Goal: Task Accomplishment & Management: Manage account settings

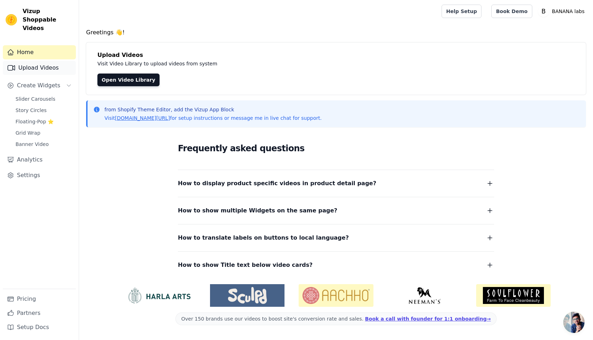
click at [38, 61] on link "Upload Videos" at bounding box center [39, 68] width 73 height 14
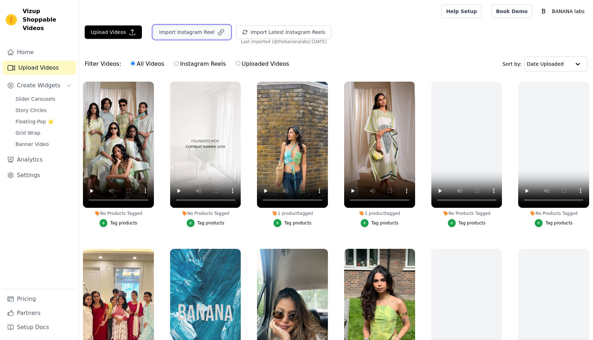
click at [193, 31] on button "Import Instagram Reel" at bounding box center [191, 31] width 77 height 13
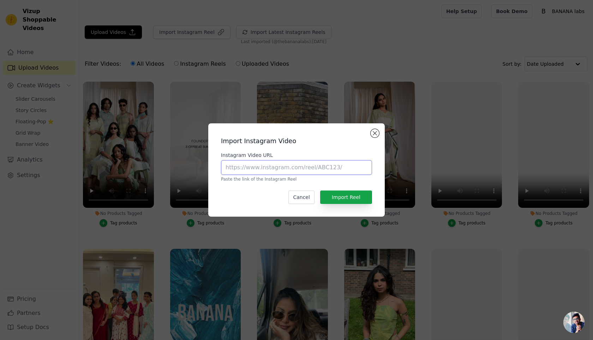
click at [244, 168] on input "Instagram Video URL" at bounding box center [296, 167] width 151 height 15
paste input "https://www.instagram.com/reel/DMph-v2hxv_/"
type input "https://www.instagram.com/reel/DMph-v2hxv_/"
click at [335, 192] on button "Import Reel" at bounding box center [346, 196] width 52 height 13
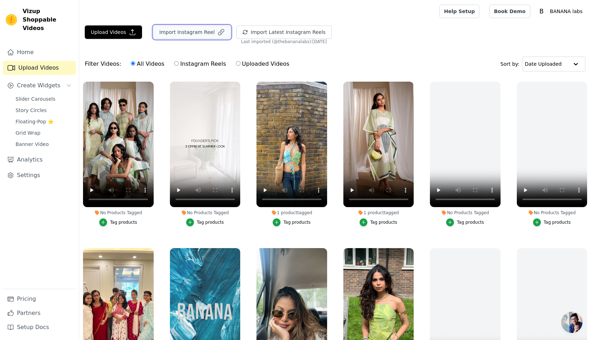
click at [175, 33] on button "Import Instagram Reel" at bounding box center [191, 31] width 77 height 13
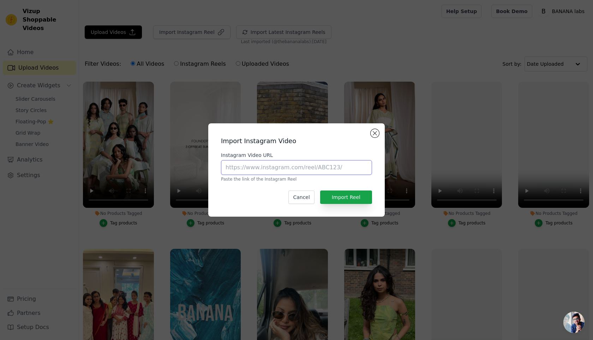
click at [229, 168] on input "Instagram Video URL" at bounding box center [296, 167] width 151 height 15
paste input "https://www.instagram.com/reel/DDcGEpFSUou/"
type input "https://www.instagram.com/reel/DDcGEpFSUou/"
click at [340, 196] on button "Import Reel" at bounding box center [346, 196] width 52 height 13
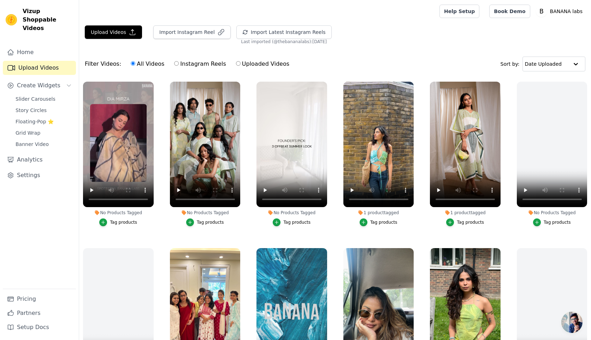
click at [115, 221] on div "Tag products" at bounding box center [123, 222] width 27 height 6
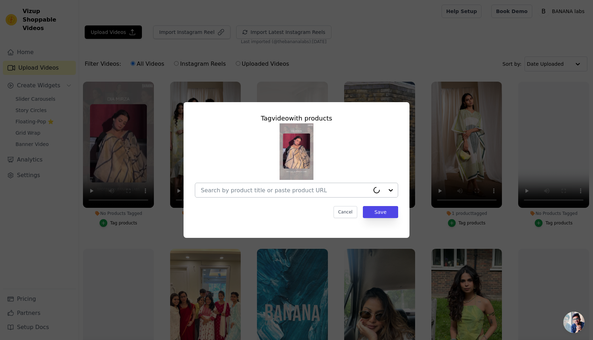
click at [220, 193] on div at bounding box center [285, 190] width 169 height 14
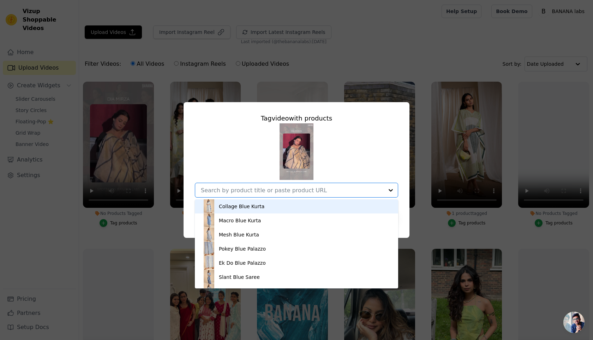
paste input "BANANA Crossroads DIA's pick Chanderi Saree"
type input "BANANA Crossroads DIA's pick Chanderi Saree"
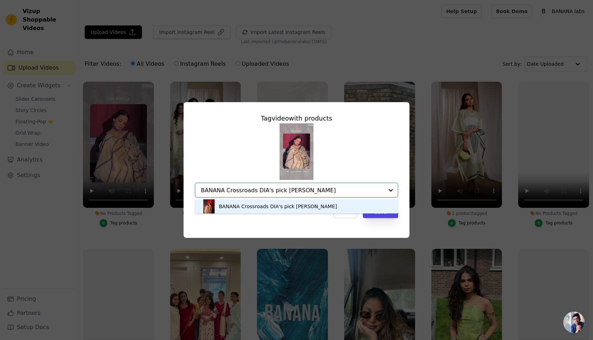
click at [224, 208] on div "BANANA Crossroads DIA's pick Chanderi Saree" at bounding box center [278, 206] width 118 height 7
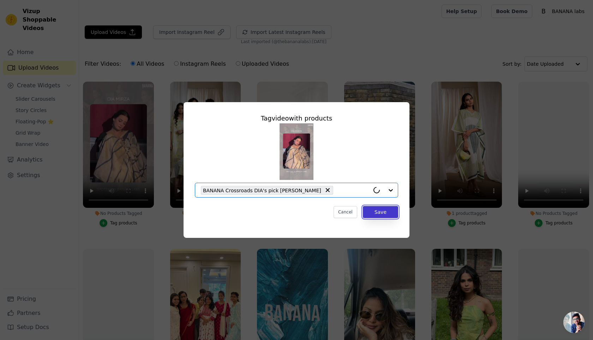
click at [382, 212] on button "Save" at bounding box center [380, 212] width 35 height 12
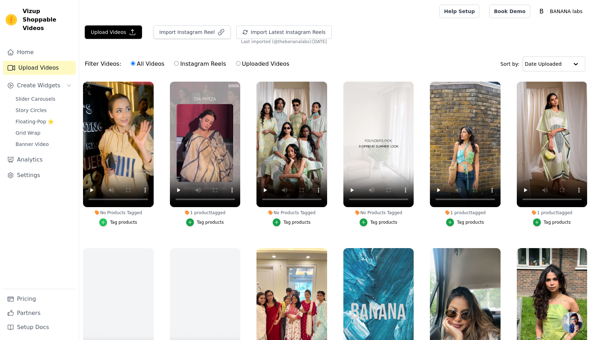
click at [106, 220] on div "button" at bounding box center [103, 222] width 8 height 8
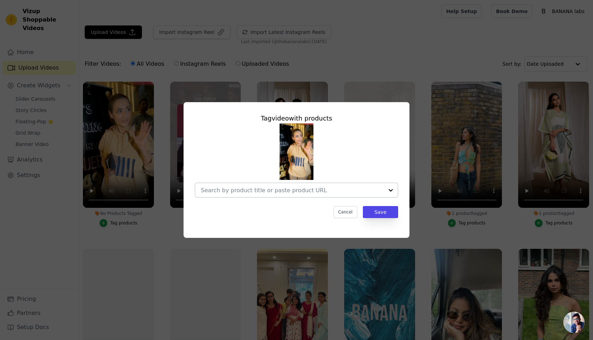
click at [241, 194] on div at bounding box center [292, 190] width 183 height 14
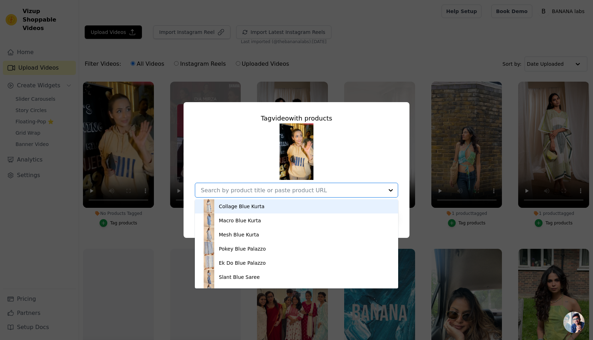
paste input "Open image in full screen Crossroads Big Wave Unisex Hoodie Co-ord Open image i…"
type input "Open image in full screen Crossroads Big Wave Unisex Hoodie Co-ord Open image i…"
paste input "Open image in full screen Crossroads Big Wave Unisex Hoodie Co-ord Open image i…"
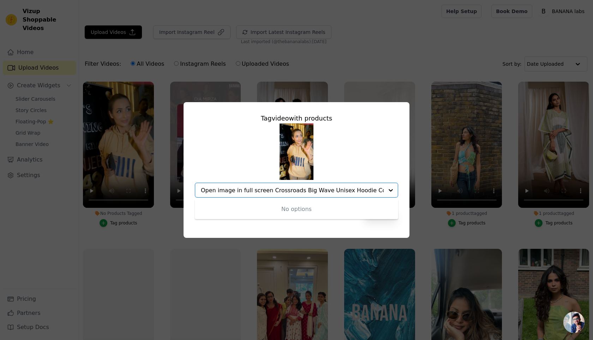
type input "Open image in full screen Crossroads Big Wave Unisex Hoodie Co-ord Open image i…"
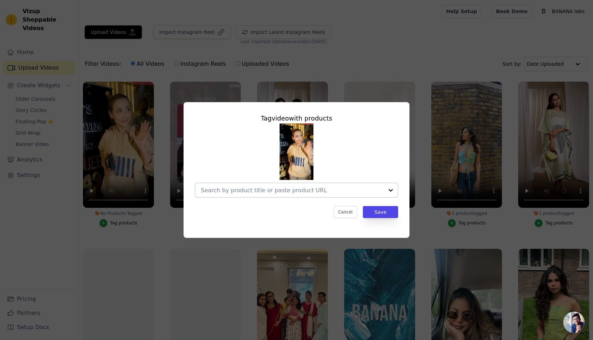
click at [392, 191] on div at bounding box center [391, 190] width 14 height 14
click at [232, 190] on input "No Products Tagged Tag video with products Option undefined, selected. Select i…" at bounding box center [292, 190] width 183 height 7
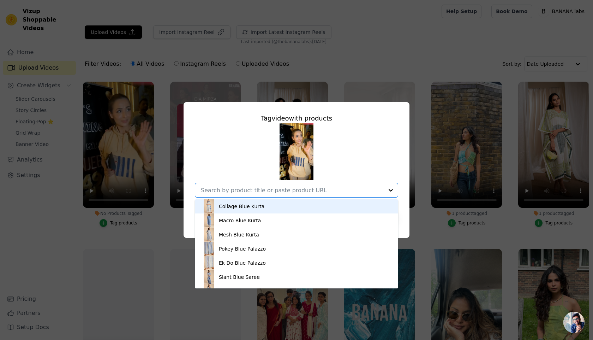
paste input "Crossroads Big Wave Unisex Hoodie Co-ord"
type input "Crossroads Big Wave Unisex Hoodie Co-ord"
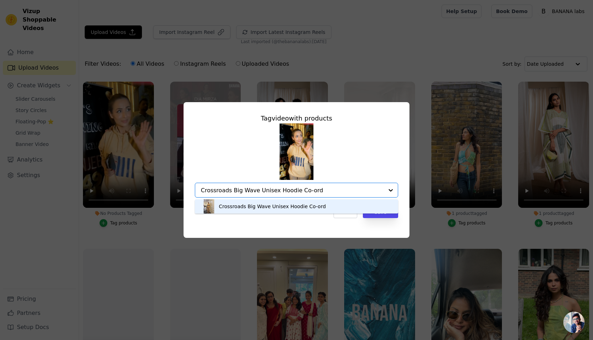
click at [240, 206] on div "Crossroads Big Wave Unisex Hoodie Co-ord" at bounding box center [272, 206] width 107 height 7
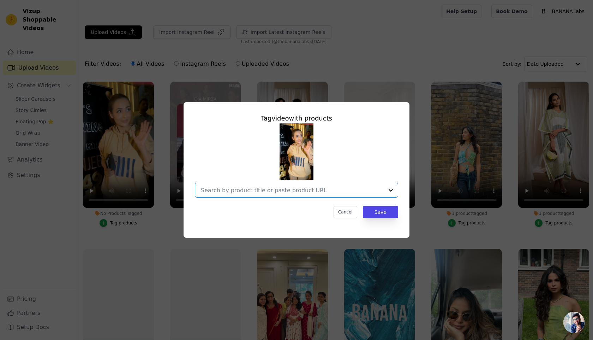
click at [277, 192] on input "No Products Tagged Tag video with products Option undefined, selected. Select i…" at bounding box center [292, 190] width 183 height 7
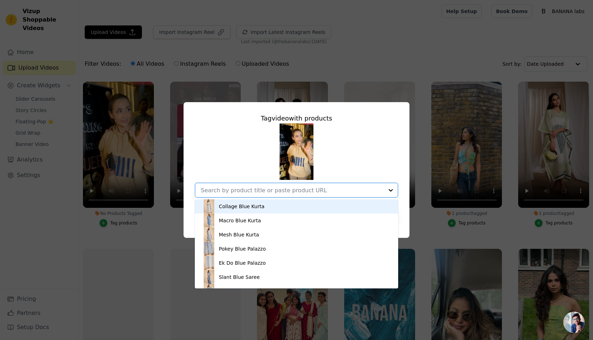
paste input "Crossroads Big Wave Unisex Hoodie Co-ord"
type input "Crossroads Big Wave Unisex Hoodie Co-ord"
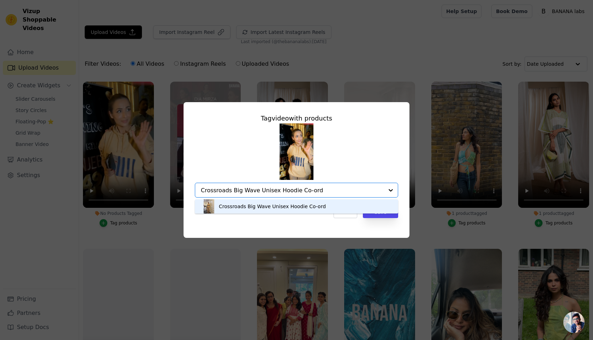
click at [262, 207] on div "Crossroads Big Wave Unisex Hoodie Co-ord" at bounding box center [272, 206] width 107 height 7
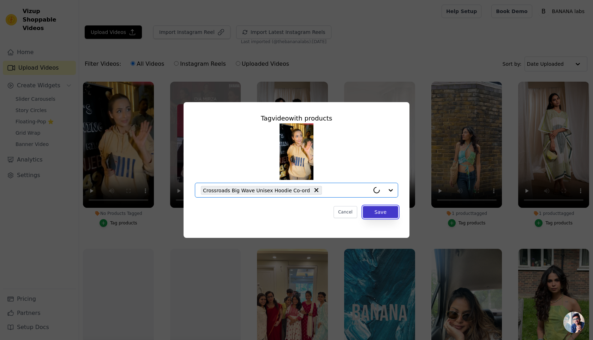
click at [390, 215] on button "Save" at bounding box center [380, 212] width 35 height 12
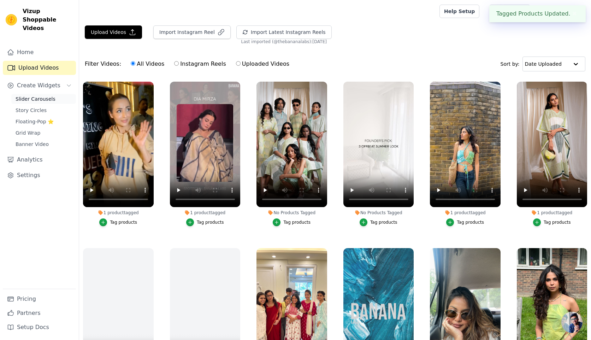
click at [32, 95] on span "Slider Carousels" at bounding box center [36, 98] width 40 height 7
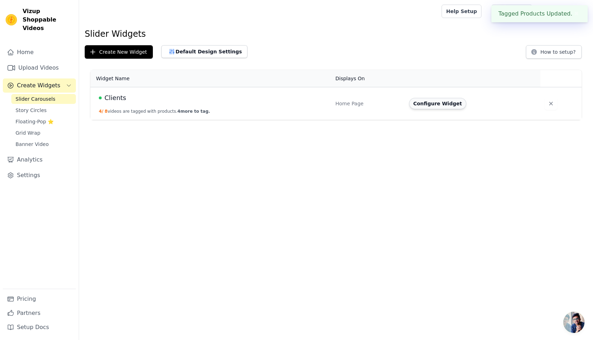
click at [438, 101] on button "Configure Widget" at bounding box center [437, 103] width 57 height 11
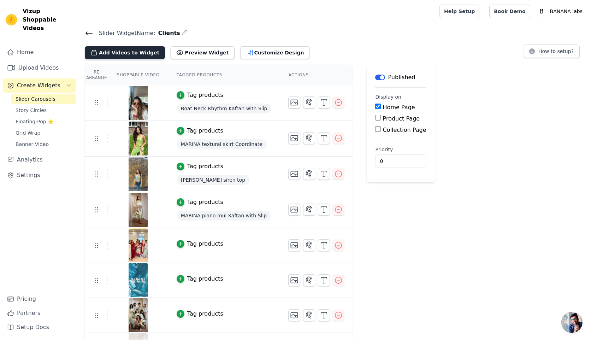
click at [133, 54] on button "Add Videos to Widget" at bounding box center [125, 52] width 80 height 13
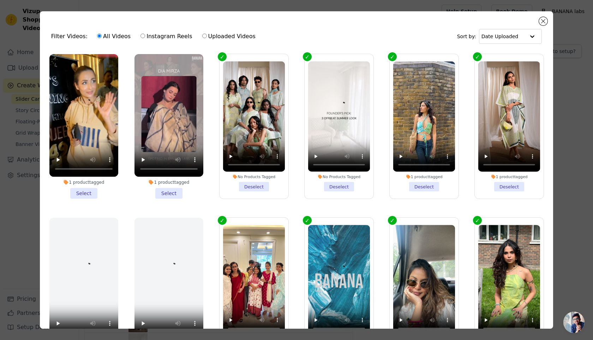
click at [164, 190] on li "1 product tagged Select" at bounding box center [169, 126] width 69 height 144
click at [0, 0] on input "1 product tagged Select" at bounding box center [0, 0] width 0 height 0
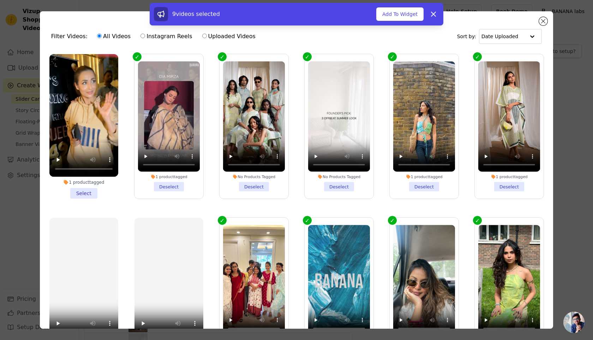
click at [83, 186] on li "1 product tagged Select" at bounding box center [83, 126] width 69 height 144
click at [0, 0] on input "1 product tagged Select" at bounding box center [0, 0] width 0 height 0
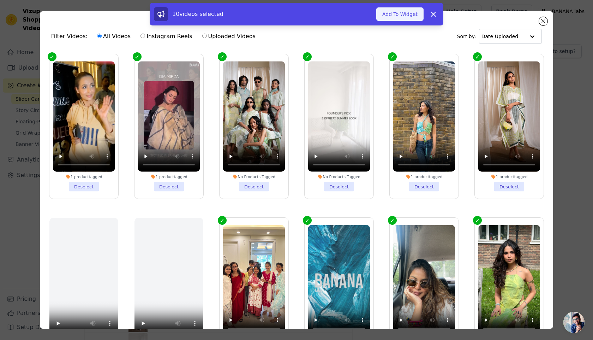
click at [404, 16] on button "Add To Widget" at bounding box center [399, 13] width 47 height 13
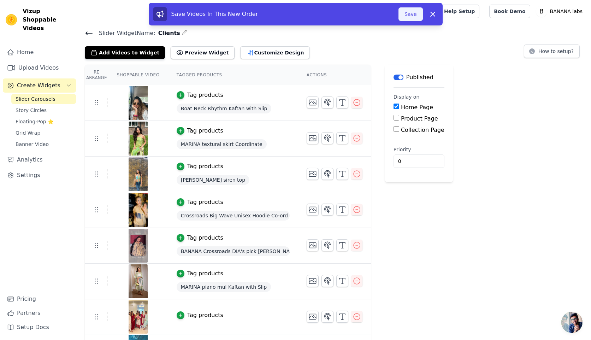
click at [414, 12] on button "Save" at bounding box center [410, 13] width 24 height 13
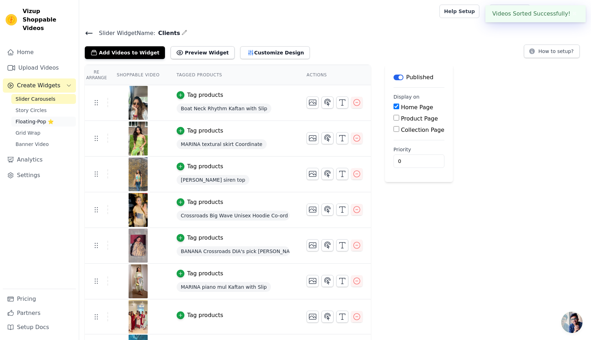
click at [32, 118] on span "Floating-Pop ⭐" at bounding box center [35, 121] width 38 height 7
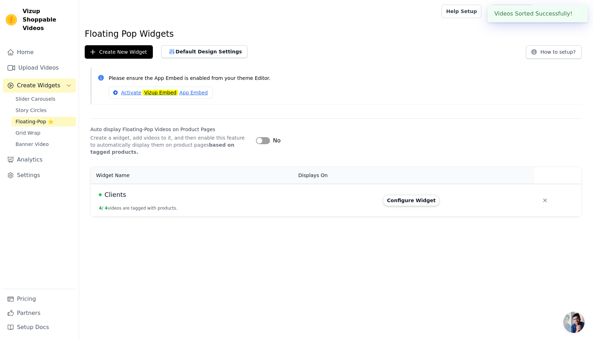
click at [259, 136] on div "No" at bounding box center [268, 140] width 25 height 8
click at [265, 139] on button "Label" at bounding box center [263, 140] width 14 height 7
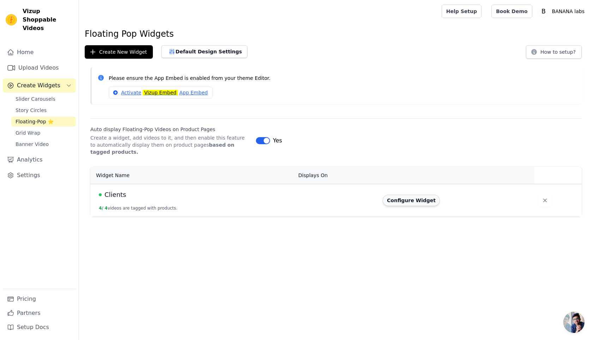
click at [398, 202] on button "Configure Widget" at bounding box center [411, 200] width 57 height 11
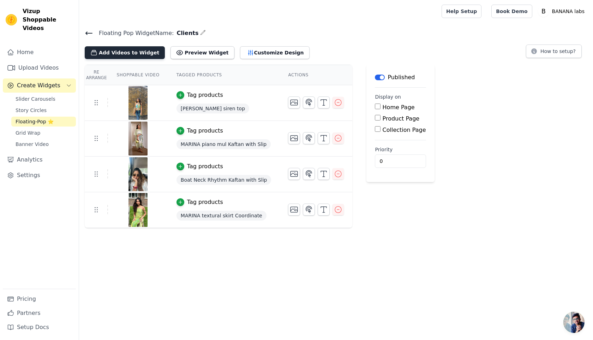
click at [129, 50] on button "Add Videos to Widget" at bounding box center [125, 52] width 80 height 13
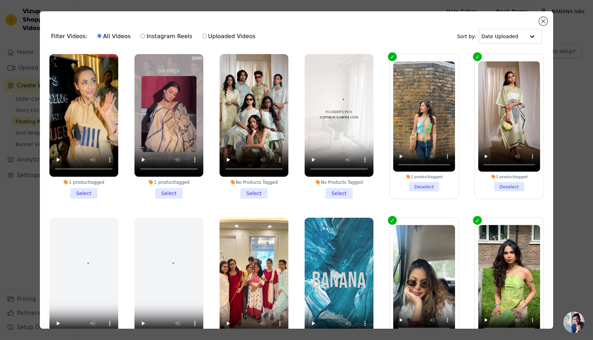
click at [169, 193] on li "1 product tagged Select" at bounding box center [169, 126] width 69 height 144
click at [0, 0] on input "1 product tagged Select" at bounding box center [0, 0] width 0 height 0
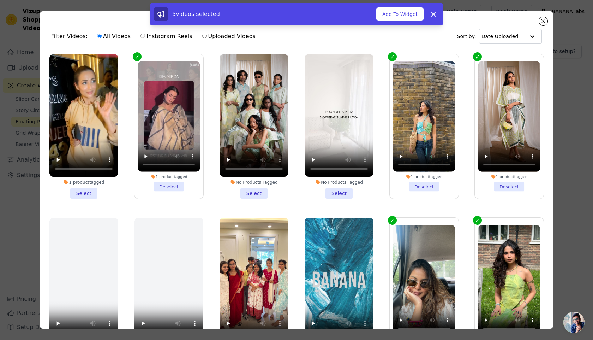
click at [82, 195] on li "1 product tagged Select" at bounding box center [83, 126] width 69 height 144
click at [0, 0] on input "1 product tagged Select" at bounding box center [0, 0] width 0 height 0
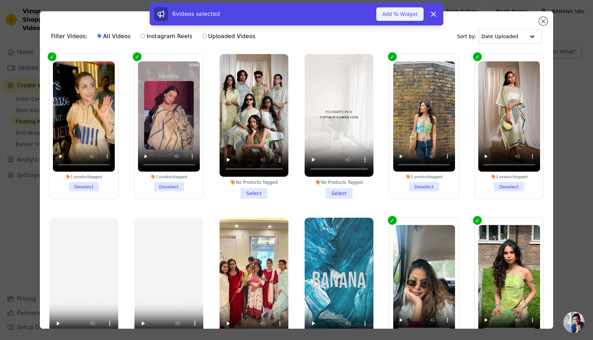
click at [386, 7] on button "Add To Widget" at bounding box center [399, 13] width 47 height 13
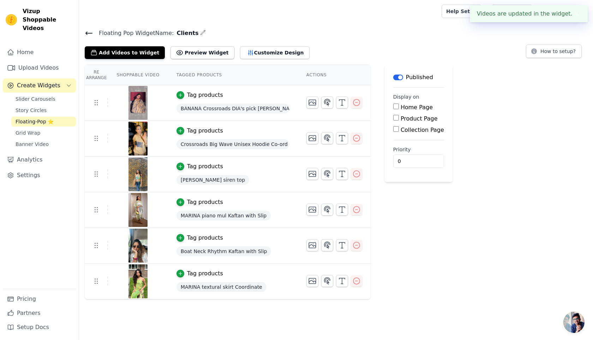
click at [414, 119] on label "Product Page" at bounding box center [419, 118] width 37 height 7
click at [399, 119] on input "Product Page" at bounding box center [396, 118] width 6 height 6
checkbox input "true"
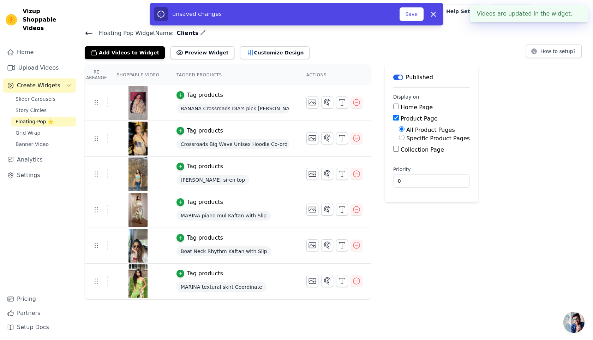
click at [410, 22] on div "unsaved changes Save Dismiss" at bounding box center [297, 14] width 294 height 23
click at [409, 12] on button "Save" at bounding box center [412, 13] width 24 height 13
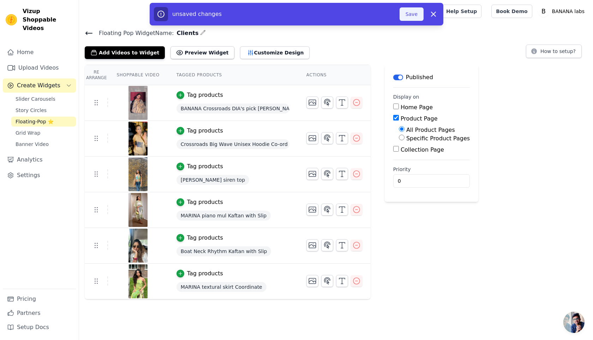
click at [409, 12] on button "Save" at bounding box center [412, 13] width 24 height 13
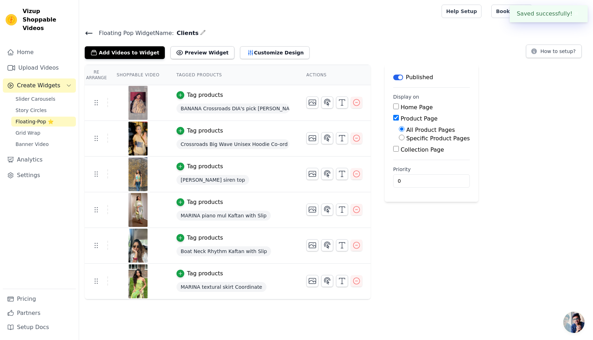
click at [87, 33] on icon at bounding box center [89, 33] width 8 height 8
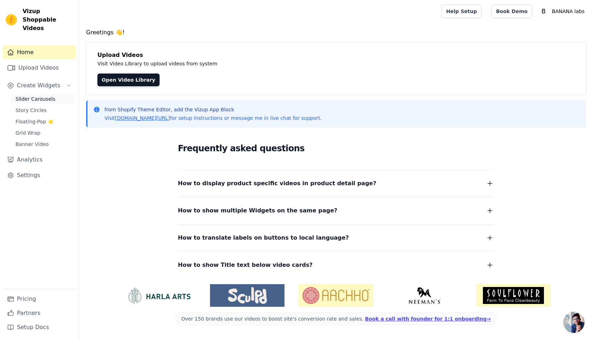
click at [45, 95] on span "Slider Carousels" at bounding box center [36, 98] width 40 height 7
click at [36, 118] on span "Floating-Pop ⭐" at bounding box center [35, 121] width 38 height 7
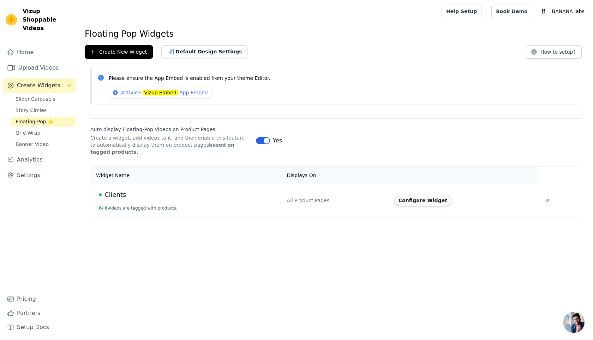
click at [419, 203] on button "Configure Widget" at bounding box center [422, 200] width 57 height 11
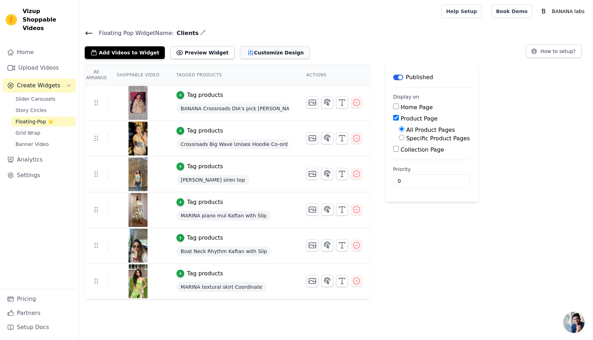
click at [254, 52] on button "Customize Design" at bounding box center [275, 52] width 70 height 13
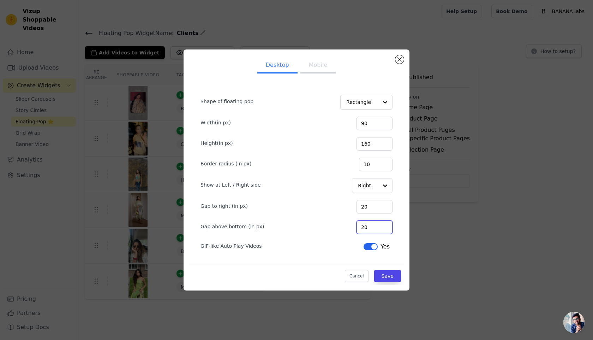
click at [373, 227] on input "20" at bounding box center [375, 226] width 36 height 13
type input "60"
click at [390, 281] on button "Save" at bounding box center [387, 276] width 27 height 12
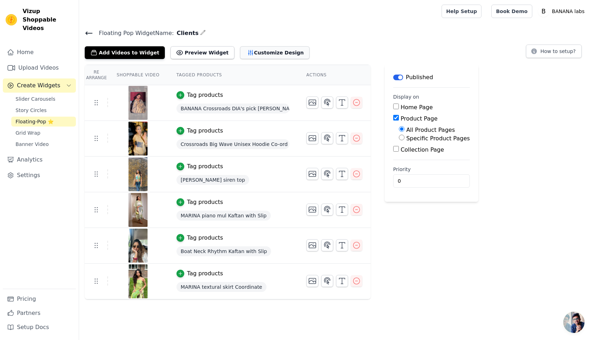
click at [259, 50] on button "Customize Design" at bounding box center [275, 52] width 70 height 13
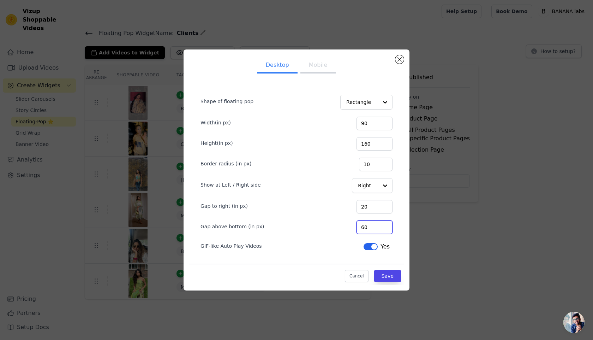
click at [373, 230] on input "60" at bounding box center [375, 226] width 36 height 13
type input "90"
click at [392, 275] on button "Save" at bounding box center [387, 276] width 27 height 12
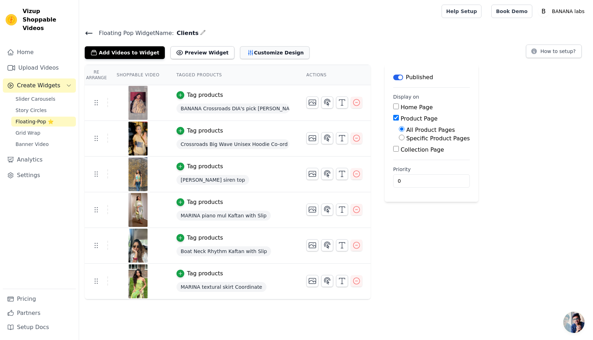
click at [255, 47] on button "Customize Design" at bounding box center [275, 52] width 70 height 13
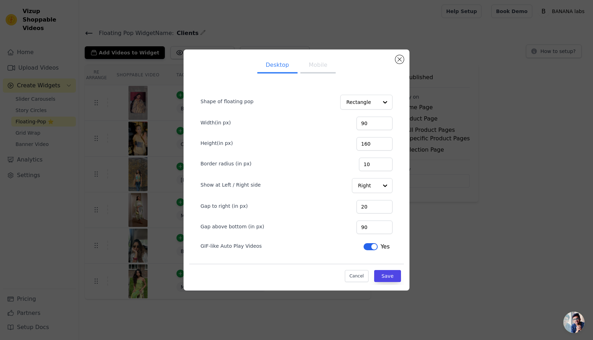
click at [325, 70] on button "Mobile" at bounding box center [318, 66] width 35 height 16
click at [373, 226] on input "20" at bounding box center [375, 226] width 36 height 13
type input "50"
click at [390, 275] on button "Save" at bounding box center [387, 276] width 27 height 12
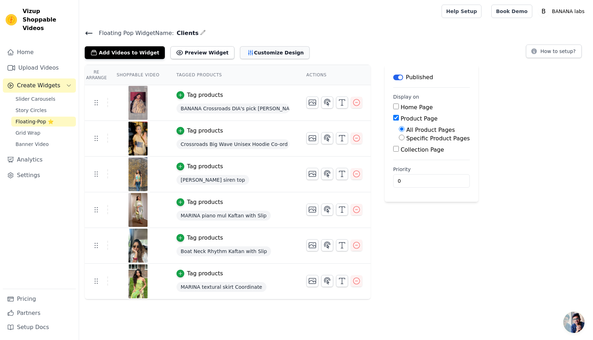
click at [266, 50] on button "Customize Design" at bounding box center [275, 52] width 70 height 13
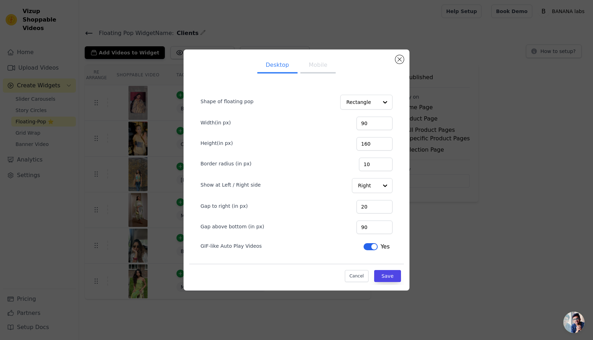
click at [310, 62] on button "Mobile" at bounding box center [318, 66] width 35 height 16
click at [372, 229] on input "50" at bounding box center [375, 226] width 36 height 13
type input "80"
click at [388, 273] on button "Save" at bounding box center [387, 276] width 27 height 12
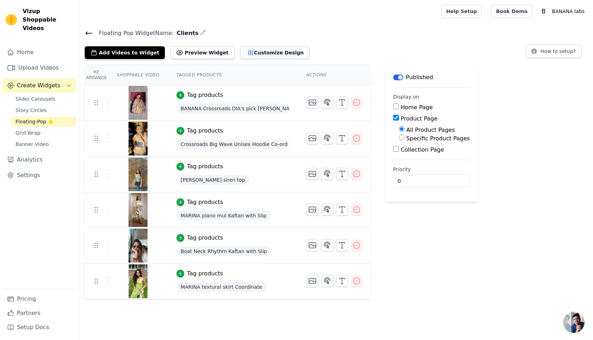
click at [251, 48] on button "Customize Design" at bounding box center [275, 52] width 70 height 13
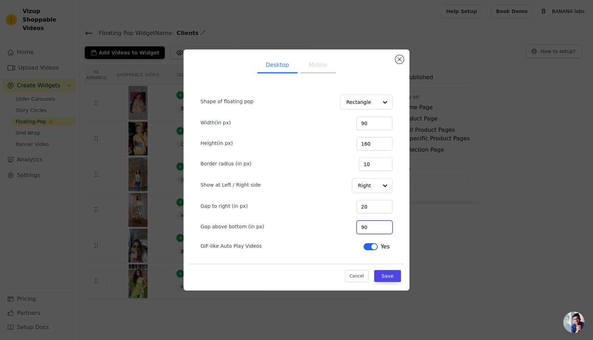
click at [373, 228] on input "90" at bounding box center [375, 226] width 36 height 13
click at [328, 71] on button "Mobile" at bounding box center [318, 66] width 35 height 16
click at [371, 226] on input "80" at bounding box center [375, 226] width 36 height 13
type input "90"
click at [396, 283] on div "Cancel Save" at bounding box center [296, 273] width 215 height 21
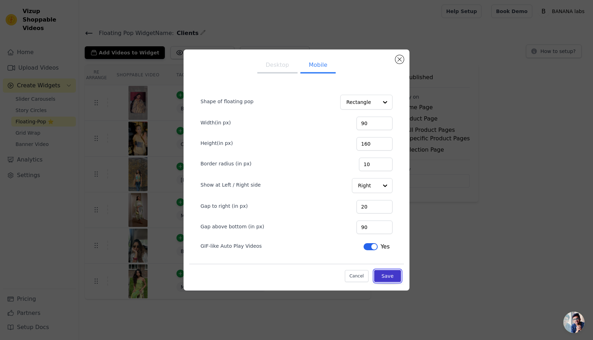
click at [387, 278] on button "Save" at bounding box center [387, 276] width 27 height 12
